Goal: Transaction & Acquisition: Purchase product/service

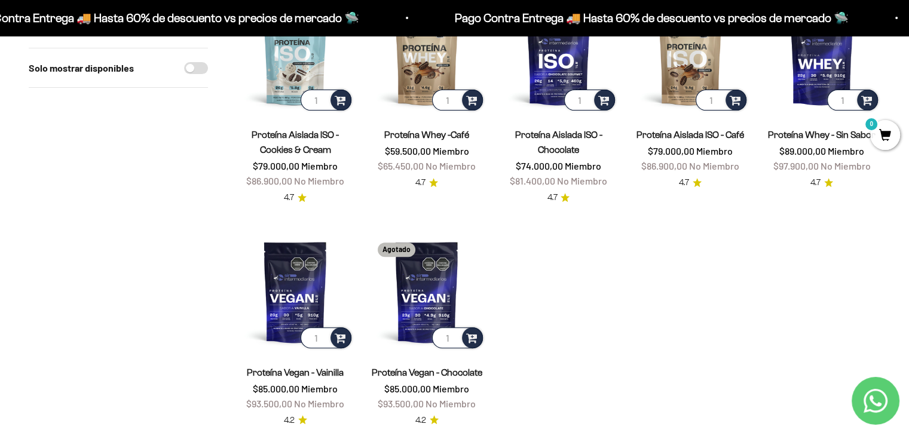
scroll to position [432, 0]
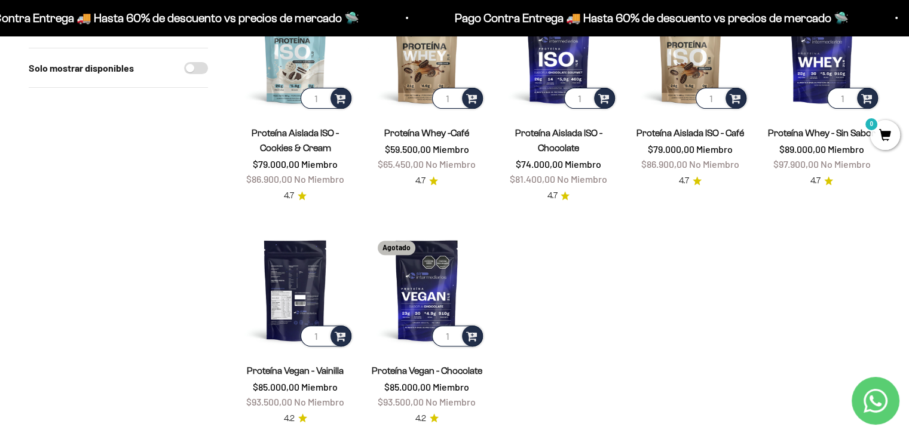
click at [306, 310] on img at bounding box center [295, 289] width 117 height 117
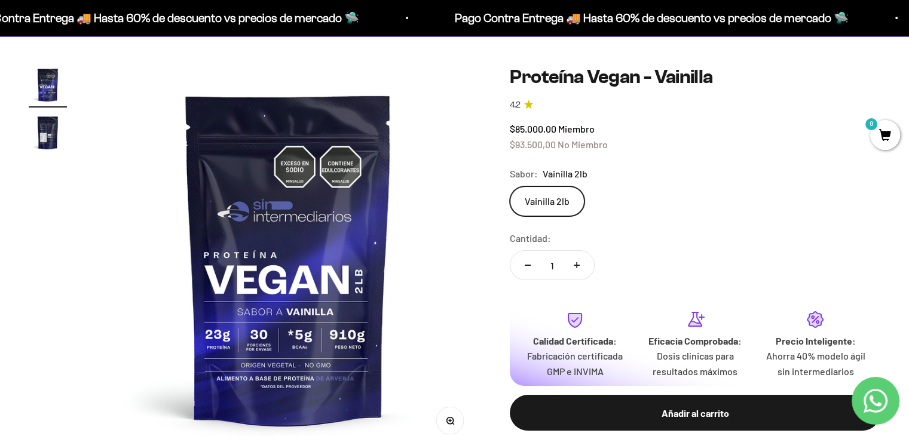
scroll to position [108, 0]
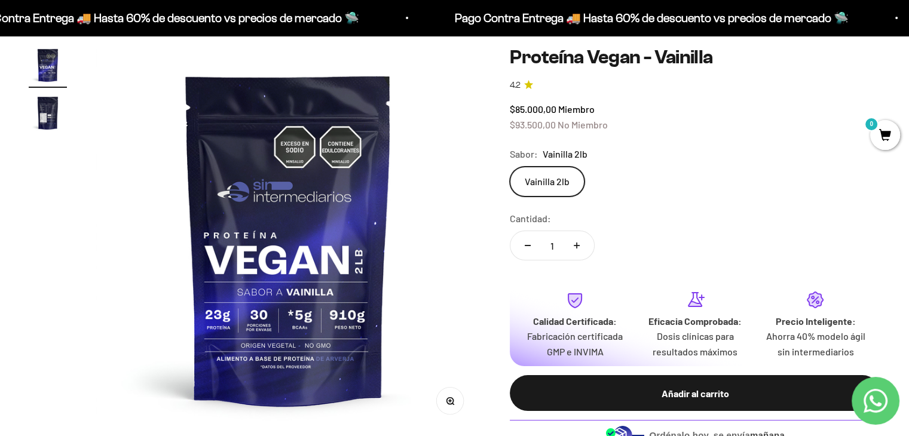
click at [56, 112] on img "Ir al artículo 2" at bounding box center [48, 113] width 38 height 38
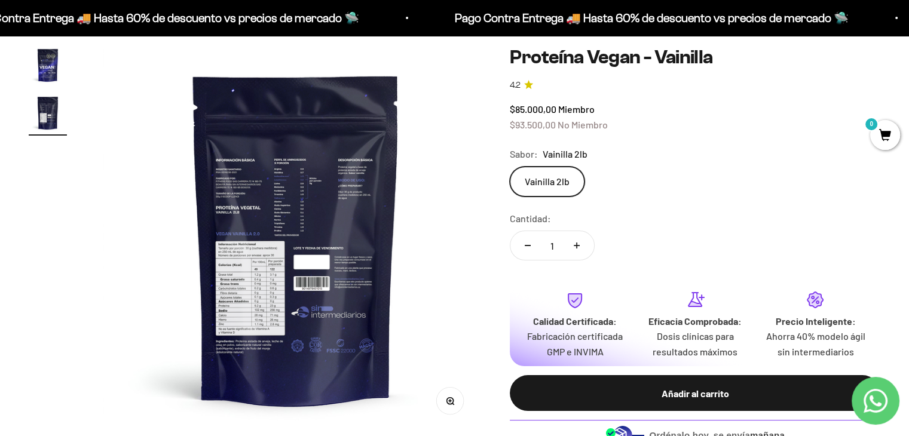
scroll to position [0, 399]
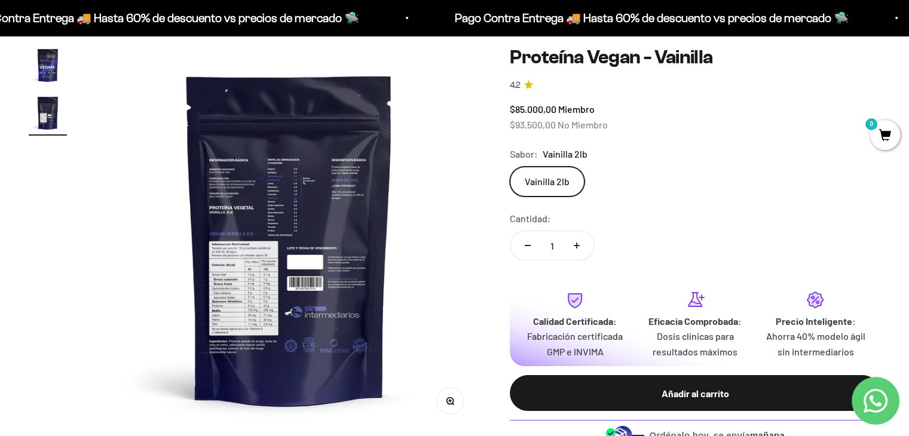
click at [276, 289] on img at bounding box center [289, 239] width 386 height 386
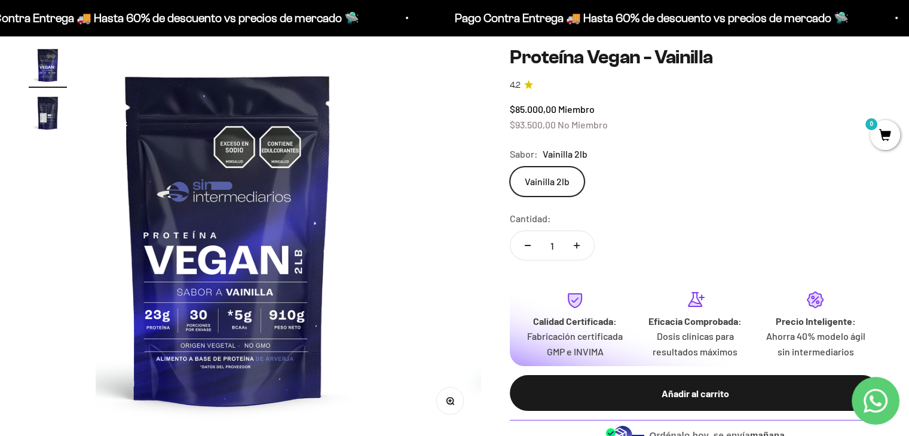
scroll to position [0, 0]
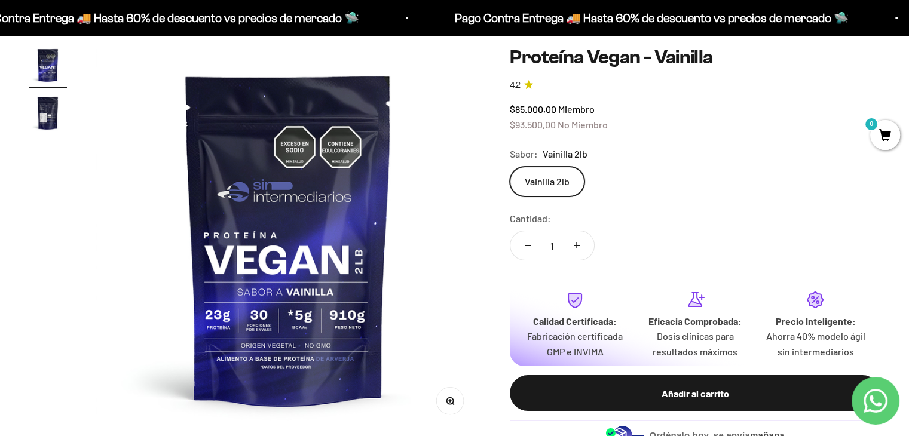
click at [276, 289] on img at bounding box center [289, 239] width 386 height 386
click at [354, 310] on img at bounding box center [289, 239] width 386 height 386
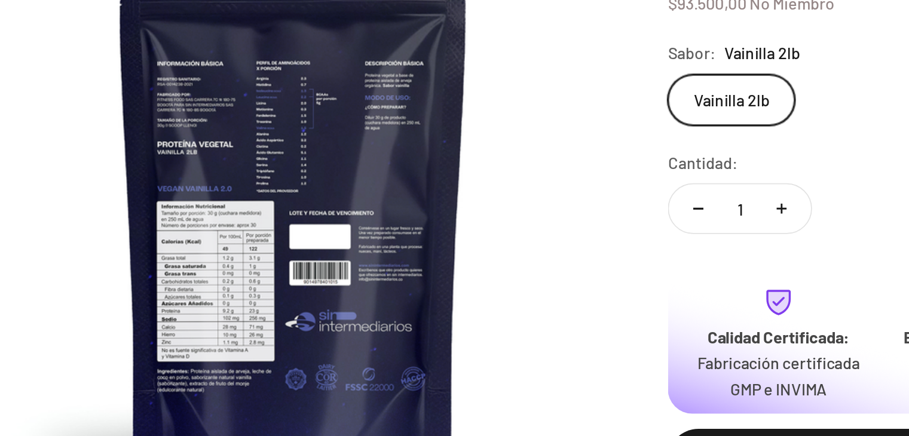
scroll to position [108, 0]
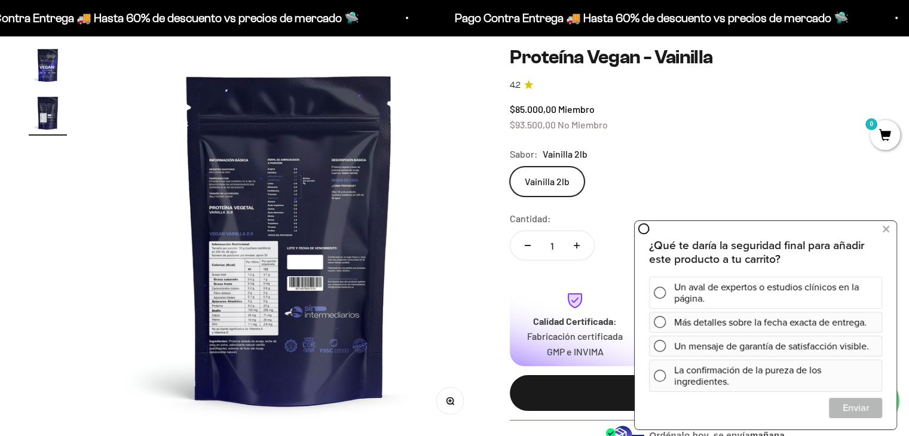
click at [677, 285] on div "Un aval de expertos o estudios clínicos en la página." at bounding box center [775, 293] width 203 height 32
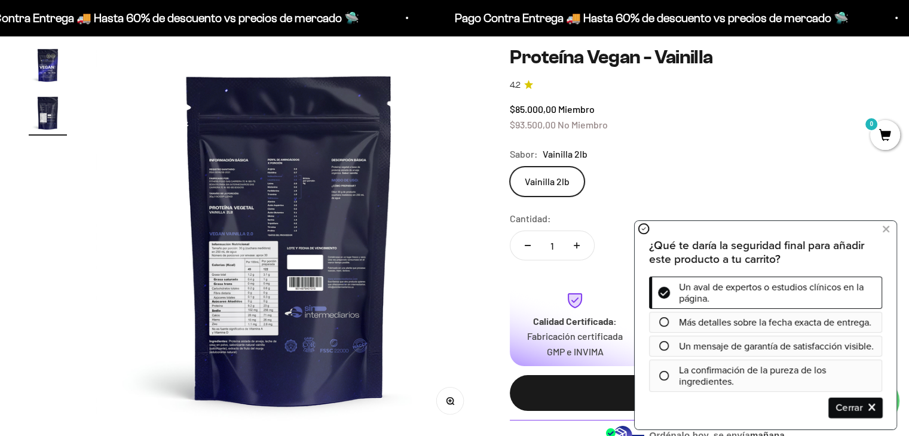
click at [876, 403] on span "Cerrar" at bounding box center [856, 408] width 52 height 21
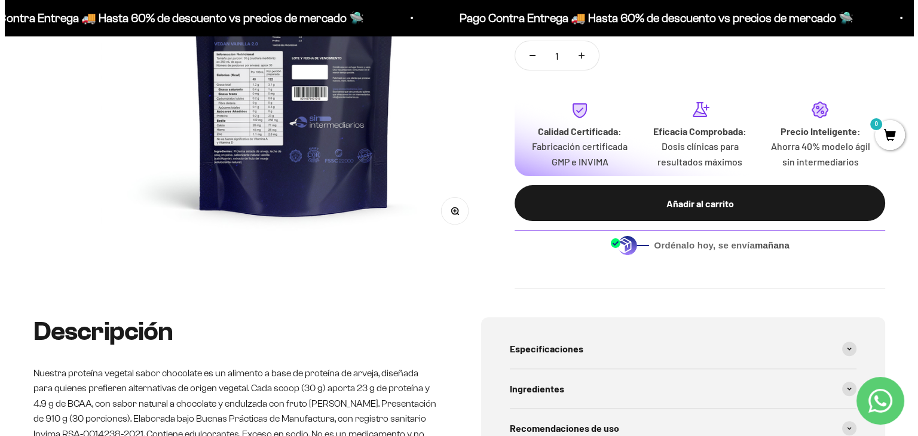
scroll to position [299, 0]
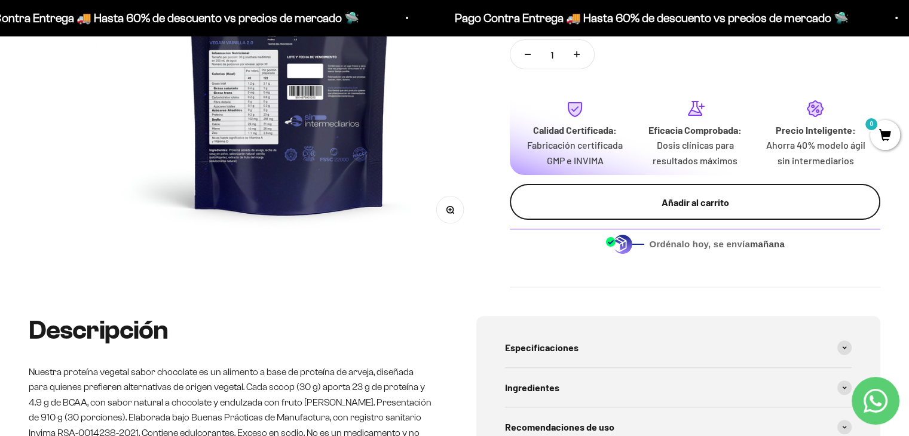
click at [714, 197] on div "Añadir al carrito" at bounding box center [695, 203] width 323 height 16
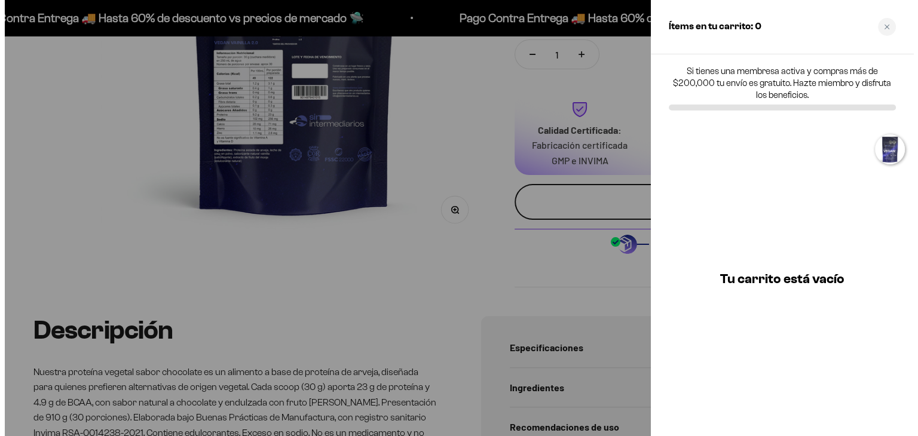
scroll to position [0, 405]
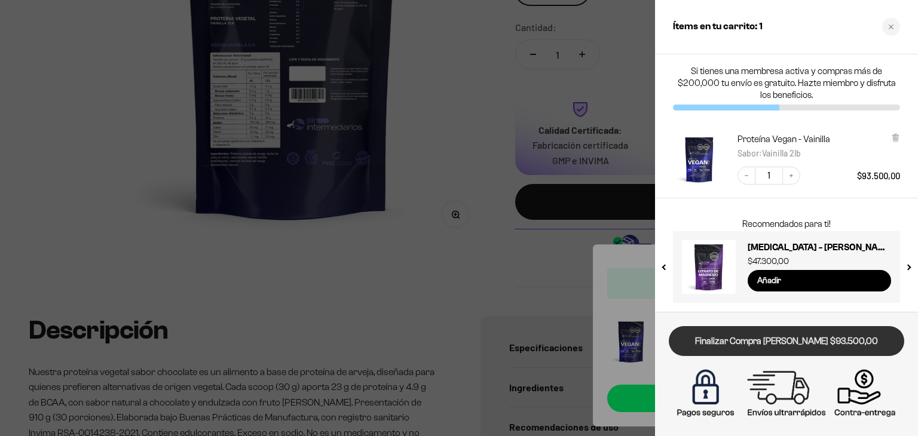
click at [759, 341] on link "Finalizar Compra [PERSON_NAME] $93.500,00" at bounding box center [787, 341] width 236 height 30
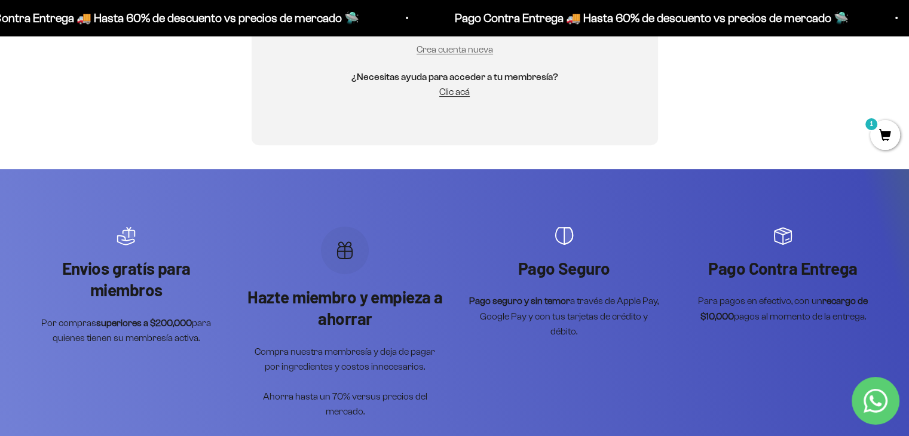
scroll to position [468, 0]
